Goal: Transaction & Acquisition: Purchase product/service

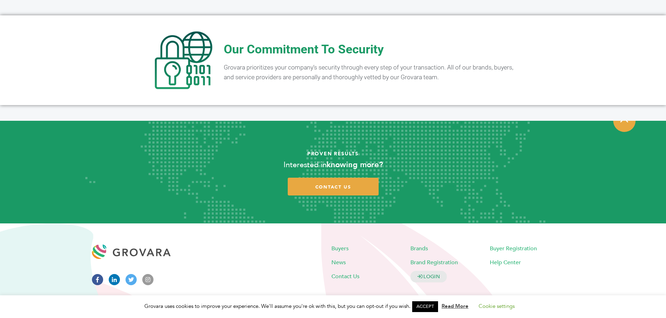
scroll to position [1381, 0]
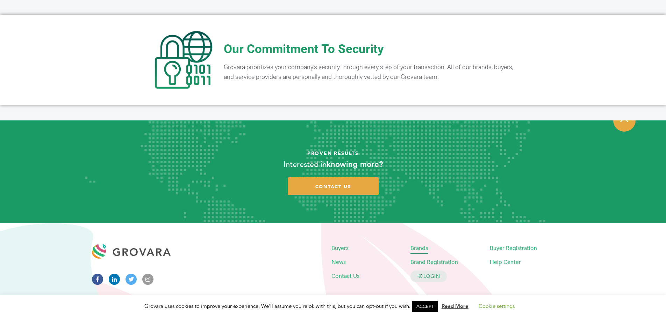
click at [413, 244] on span "Brands" at bounding box center [418, 248] width 17 height 8
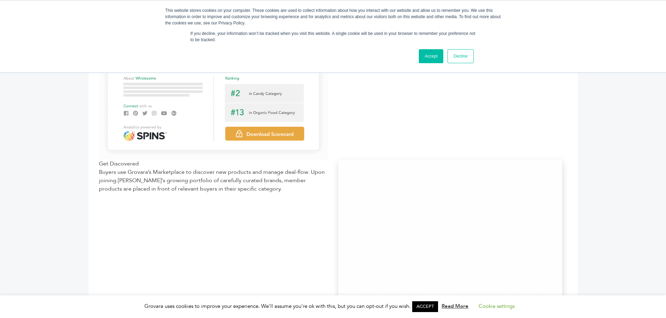
scroll to position [350, 0]
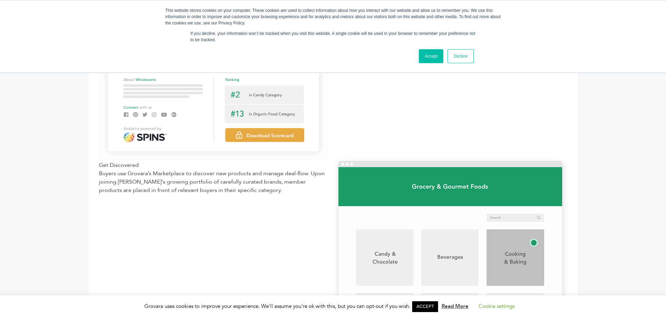
click at [465, 59] on link "Decline" at bounding box center [460, 56] width 26 height 14
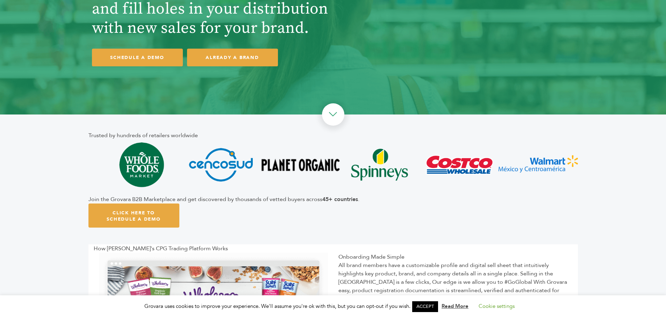
scroll to position [103, 0]
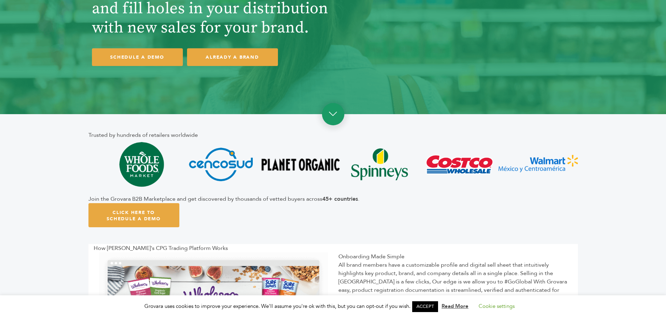
click at [335, 123] on link at bounding box center [333, 114] width 22 height 22
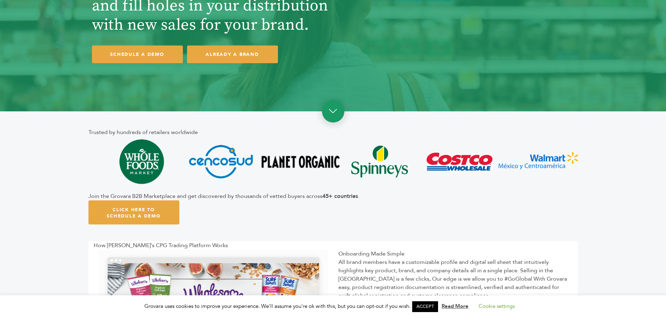
scroll to position [0, 0]
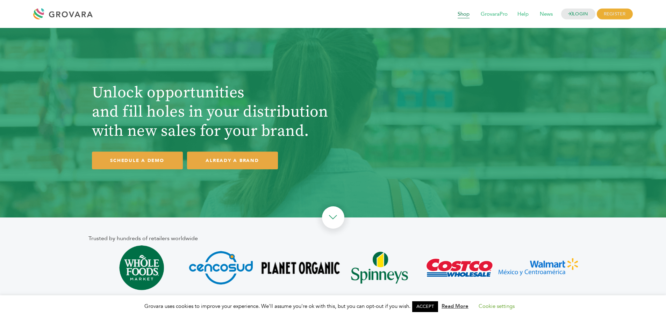
click at [460, 15] on span "Shop" at bounding box center [463, 14] width 22 height 13
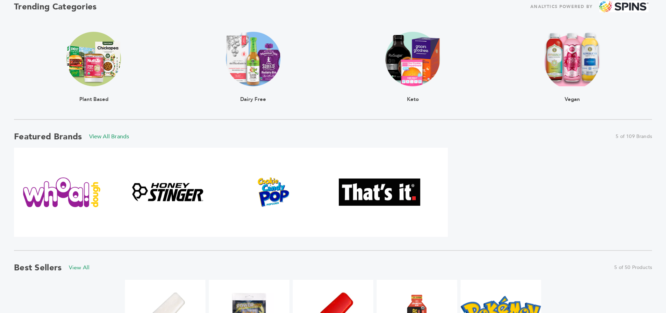
scroll to position [244, 0]
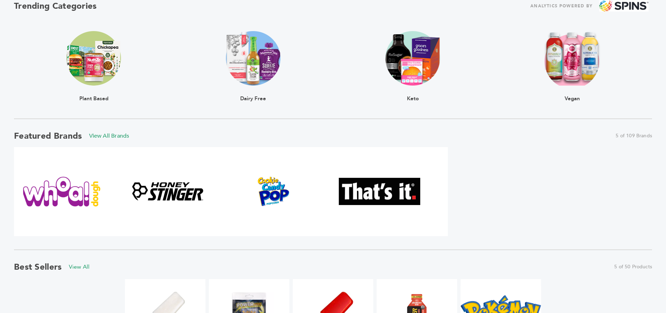
drag, startPoint x: 632, startPoint y: 136, endPoint x: 515, endPoint y: 147, distance: 118.3
click at [632, 136] on span "5 of 109 Brands" at bounding box center [633, 135] width 36 height 7
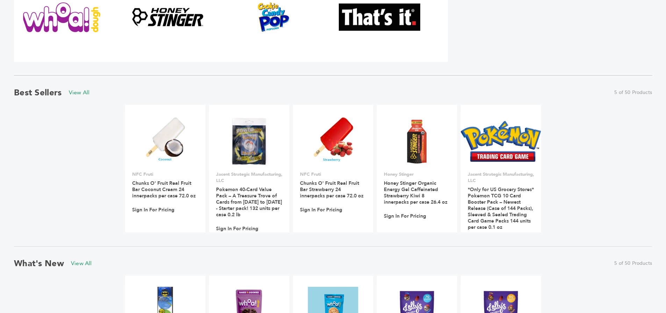
scroll to position [419, 0]
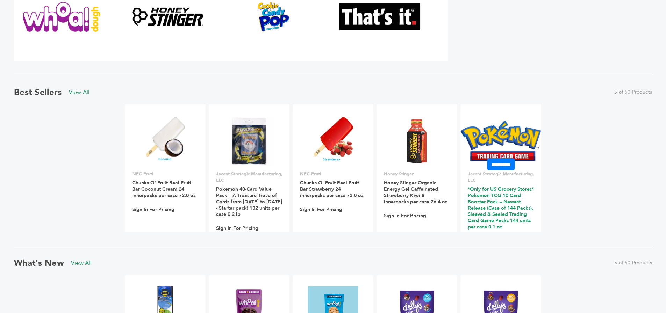
click at [509, 201] on link "*Only for US Grocery Stores* Pokemon TCG 10 Card Booster Pack – Newest Release …" at bounding box center [500, 208] width 66 height 44
